Goal: Transaction & Acquisition: Book appointment/travel/reservation

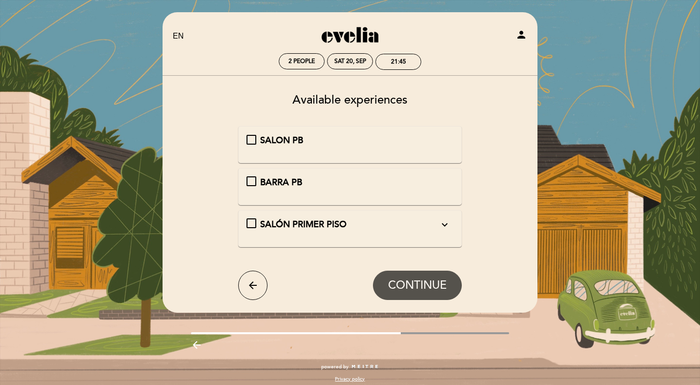
click at [425, 226] on div "SALÓN PRIMER PISO expand_more" at bounding box center [349, 224] width 179 height 13
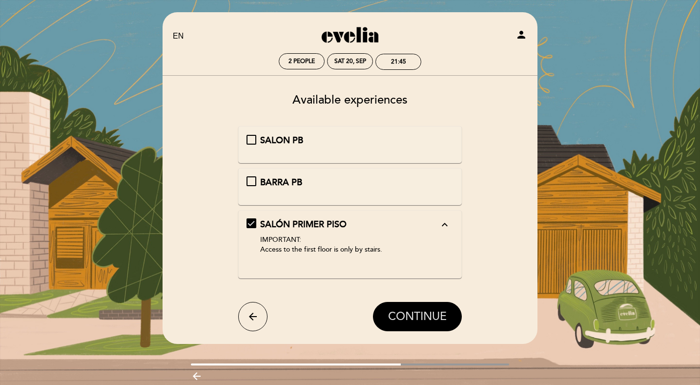
click at [395, 309] on span "CONTINUE" at bounding box center [417, 316] width 59 height 14
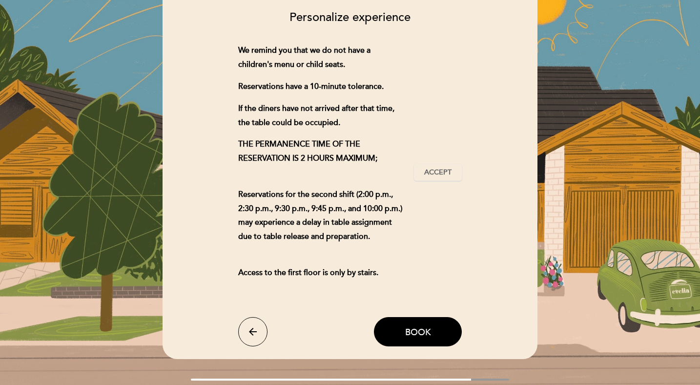
scroll to position [84, 0]
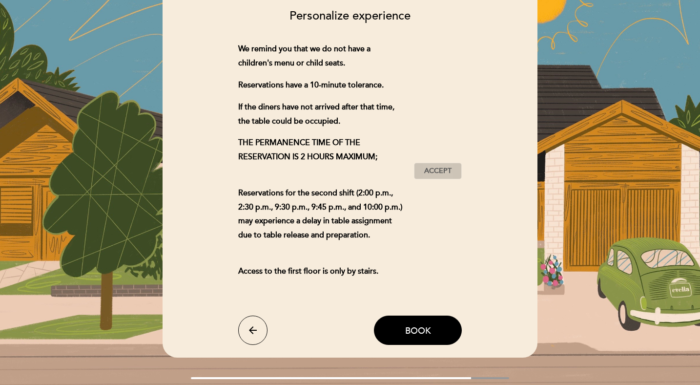
click at [431, 167] on span "Accept" at bounding box center [437, 171] width 27 height 10
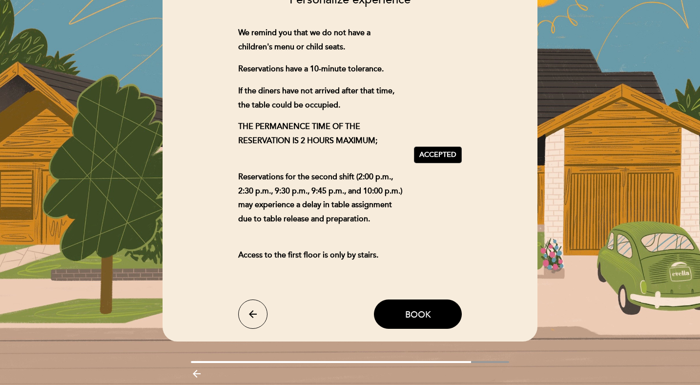
scroll to position [106, 0]
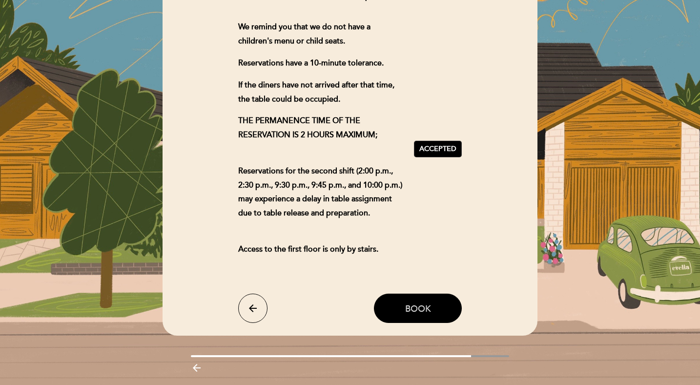
click at [391, 301] on button "Book" at bounding box center [418, 307] width 88 height 29
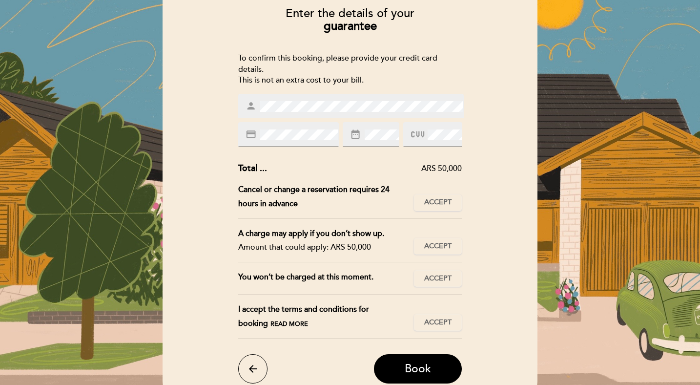
scroll to position [97, 0]
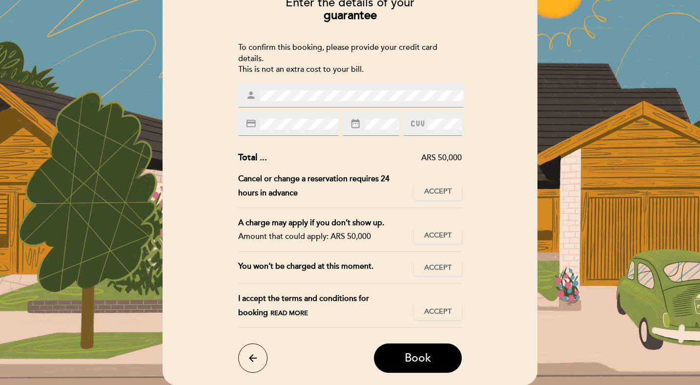
click at [384, 117] on div "date_range" at bounding box center [371, 123] width 57 height 24
click at [404, 351] on button "Book" at bounding box center [418, 357] width 88 height 29
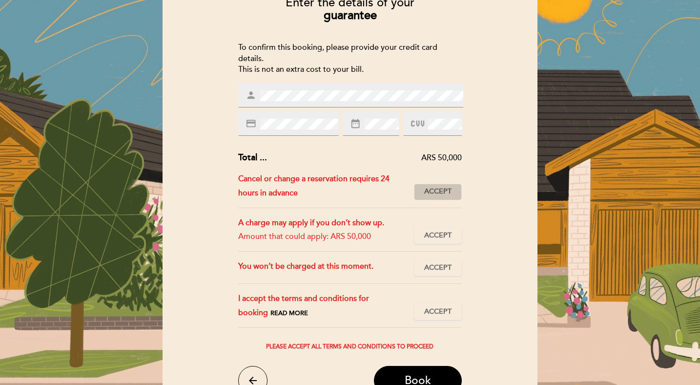
click at [430, 190] on span "Accept" at bounding box center [437, 191] width 27 height 10
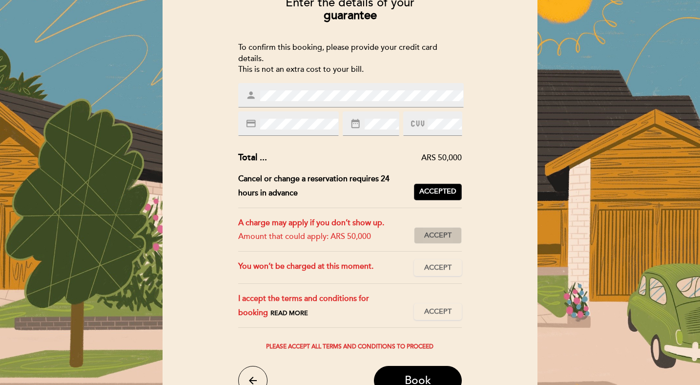
click at [434, 227] on button "Accept Accepted" at bounding box center [438, 235] width 48 height 17
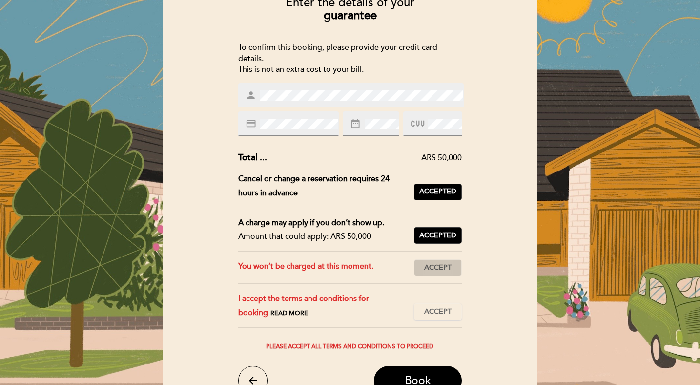
click at [432, 267] on span "Accept" at bounding box center [437, 268] width 27 height 10
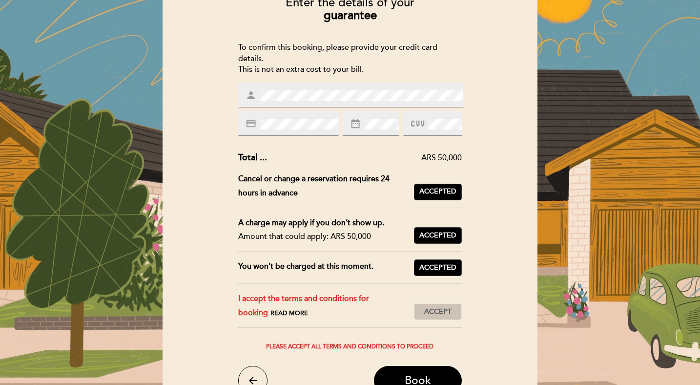
click at [431, 303] on button "Accept Accepted" at bounding box center [438, 311] width 48 height 17
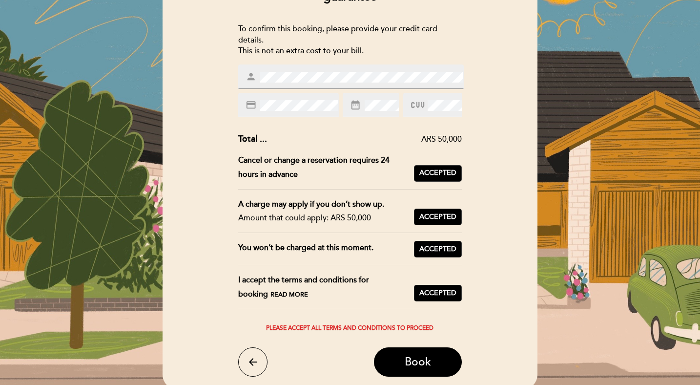
scroll to position [117, 0]
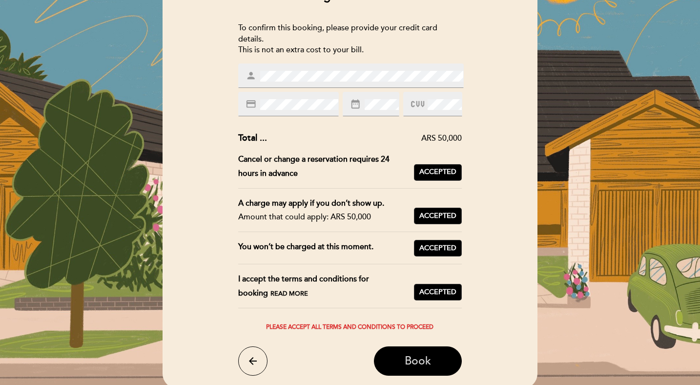
click at [426, 369] on button "Book" at bounding box center [418, 360] width 88 height 29
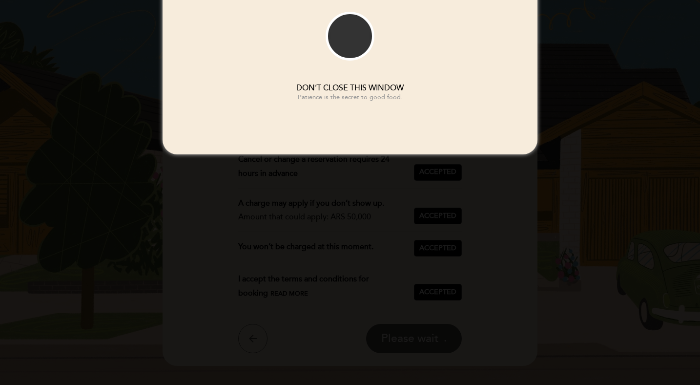
scroll to position [0, 0]
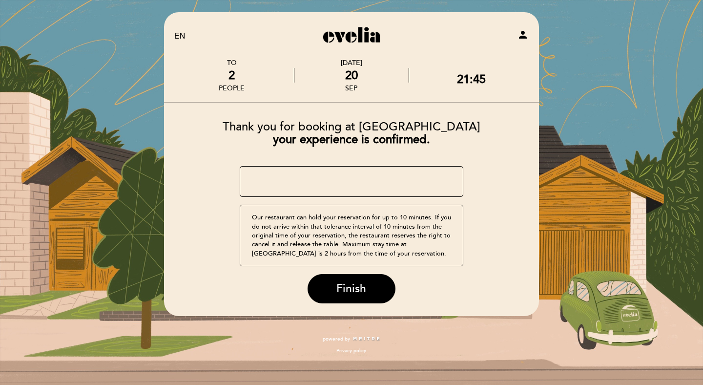
click at [364, 188] on textarea at bounding box center [352, 181] width 224 height 31
click at [252, 177] on textarea at bounding box center [352, 181] width 224 height 31
click at [228, 195] on form "Thank you for booking at [GEOGRAPHIC_DATA] your experience is confirmed. ¿Tiene…" at bounding box center [351, 208] width 361 height 190
click at [343, 175] on textarea at bounding box center [352, 181] width 224 height 31
click at [337, 179] on textarea at bounding box center [352, 181] width 224 height 31
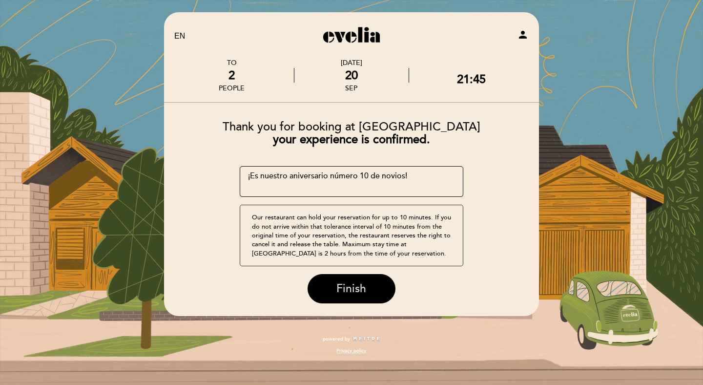
type textarea "¡Es nuestro aniversario número 10 de novios!"
click at [360, 289] on span "Finish" at bounding box center [351, 289] width 30 height 14
